Goal: Task Accomplishment & Management: Manage account settings

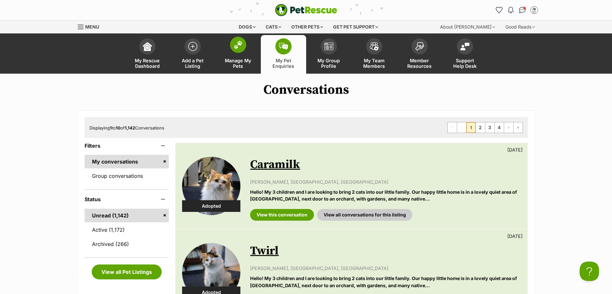
click at [241, 64] on span "Manage My Pets" at bounding box center [238, 63] width 29 height 11
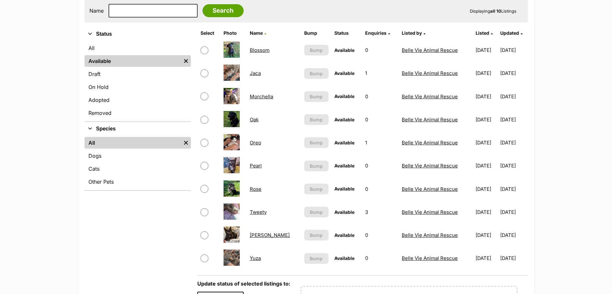
click at [259, 190] on link "Rose" at bounding box center [256, 189] width 12 height 6
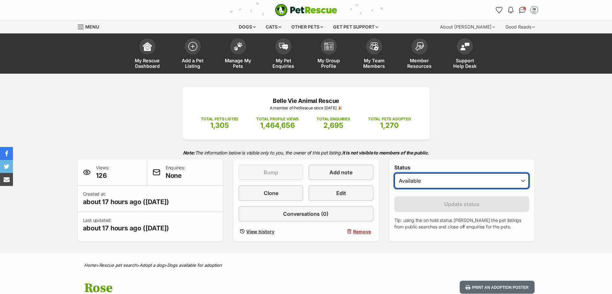
click at [453, 180] on select "Draft Available On hold Adopted" at bounding box center [461, 181] width 135 height 16
select select "on_hold"
click at [394, 173] on select "Draft Available On hold Adopted" at bounding box center [461, 181] width 135 height 16
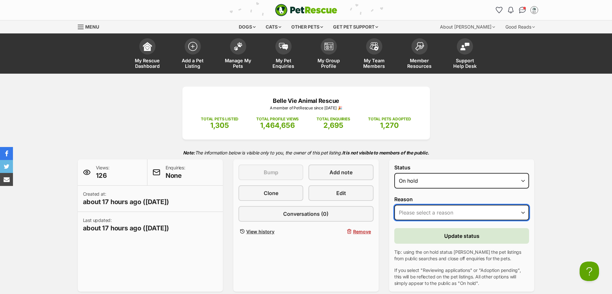
click at [475, 216] on select "Please select a reason Medical reasons Reviewing applications Adoption pending …" at bounding box center [461, 212] width 135 height 16
select select "adoption_pending"
click at [394, 204] on select "Please select a reason Medical reasons Reviewing applications Adoption pending …" at bounding box center [461, 212] width 135 height 16
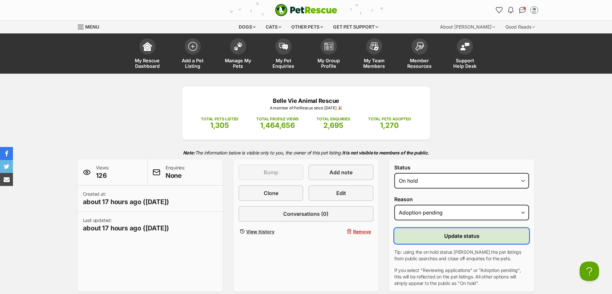
click at [481, 239] on button "Update status" at bounding box center [461, 236] width 135 height 16
